Goal: Navigation & Orientation: Find specific page/section

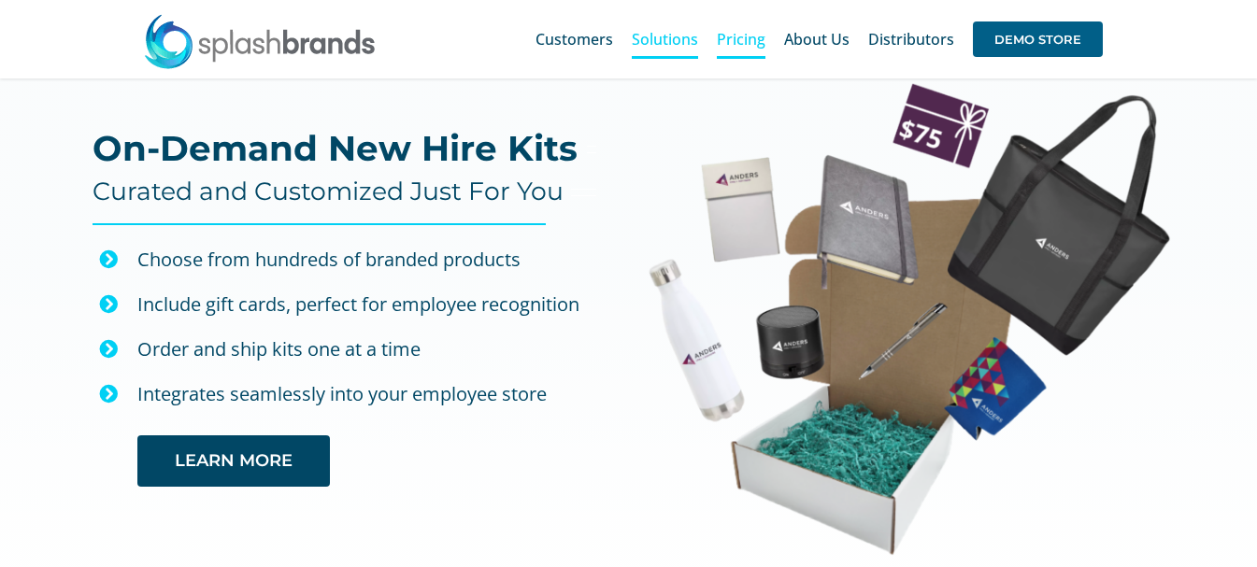
click at [740, 43] on span "Pricing" at bounding box center [741, 39] width 49 height 15
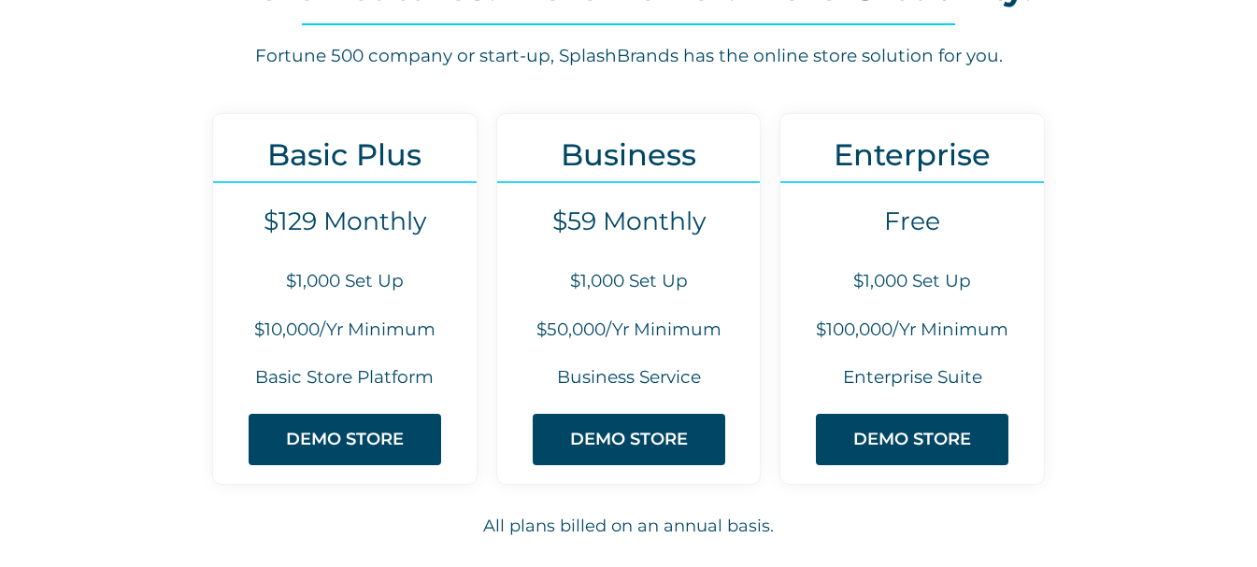
scroll to position [265, 0]
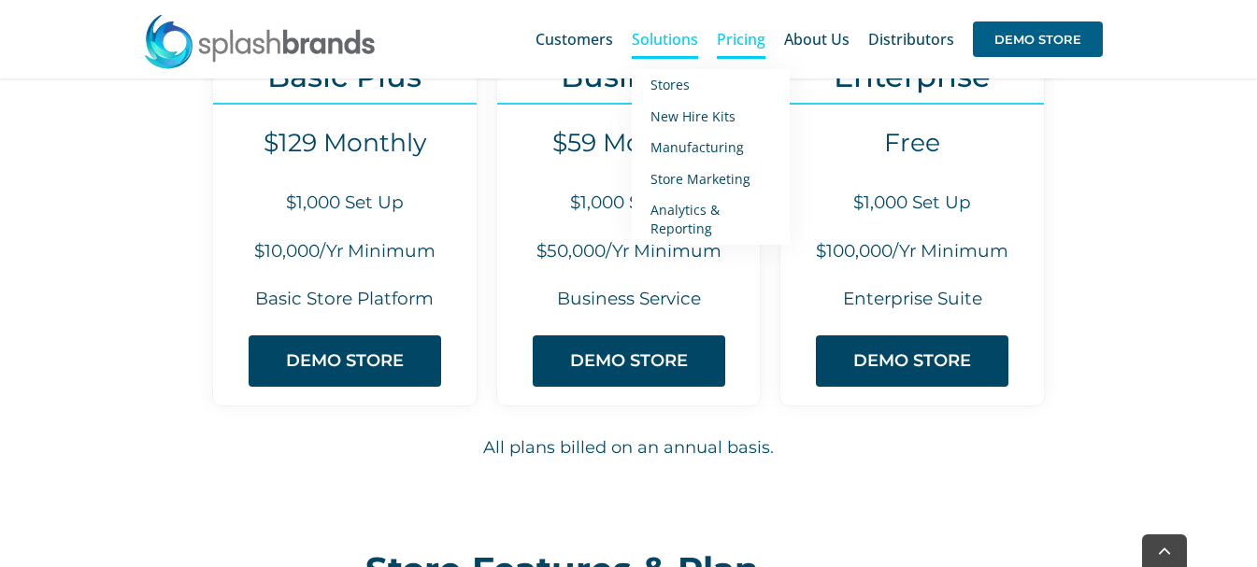
click at [659, 39] on span "Solutions" at bounding box center [665, 39] width 66 height 15
click at [691, 123] on span "New Hire Kits" at bounding box center [692, 116] width 85 height 18
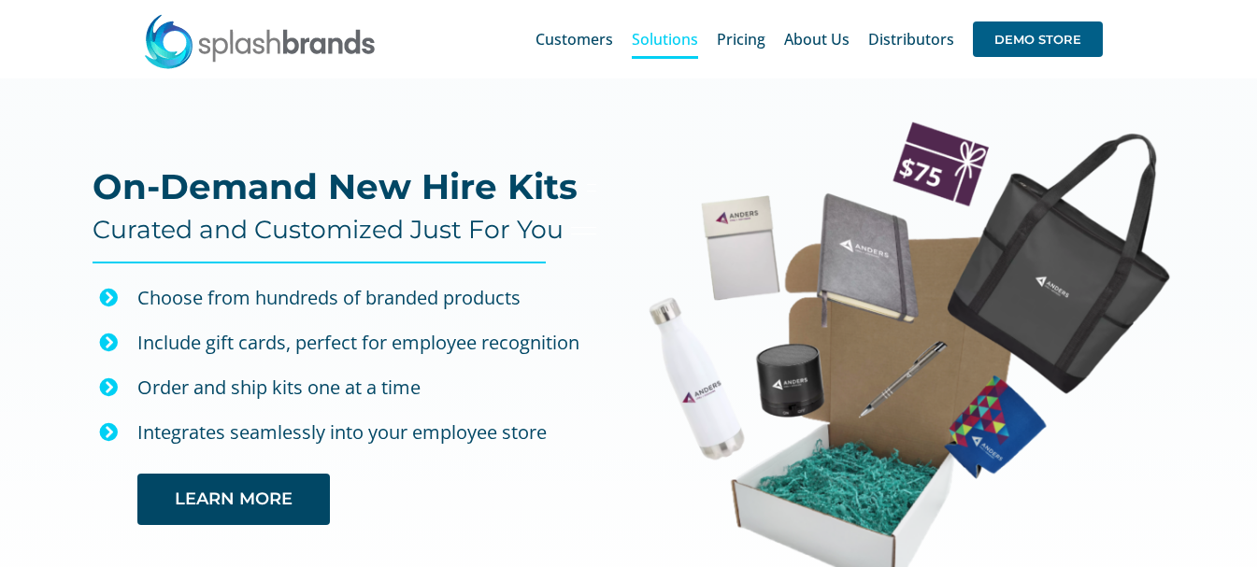
click at [268, 49] on img at bounding box center [260, 41] width 234 height 56
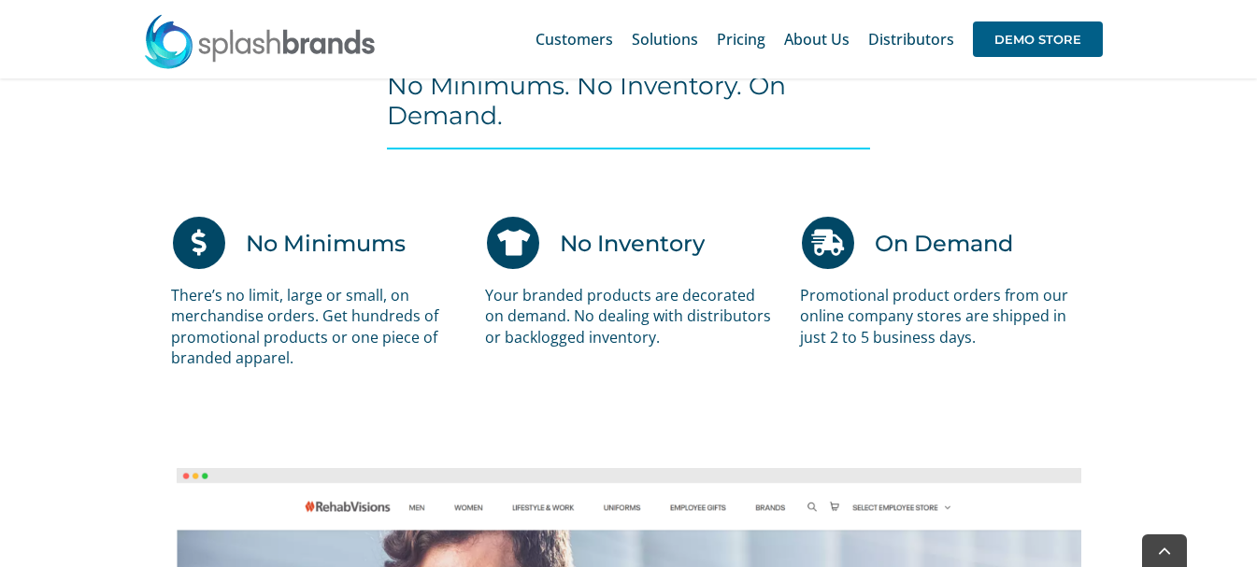
scroll to position [1308, 0]
